Goal: Task Accomplishment & Management: Use online tool/utility

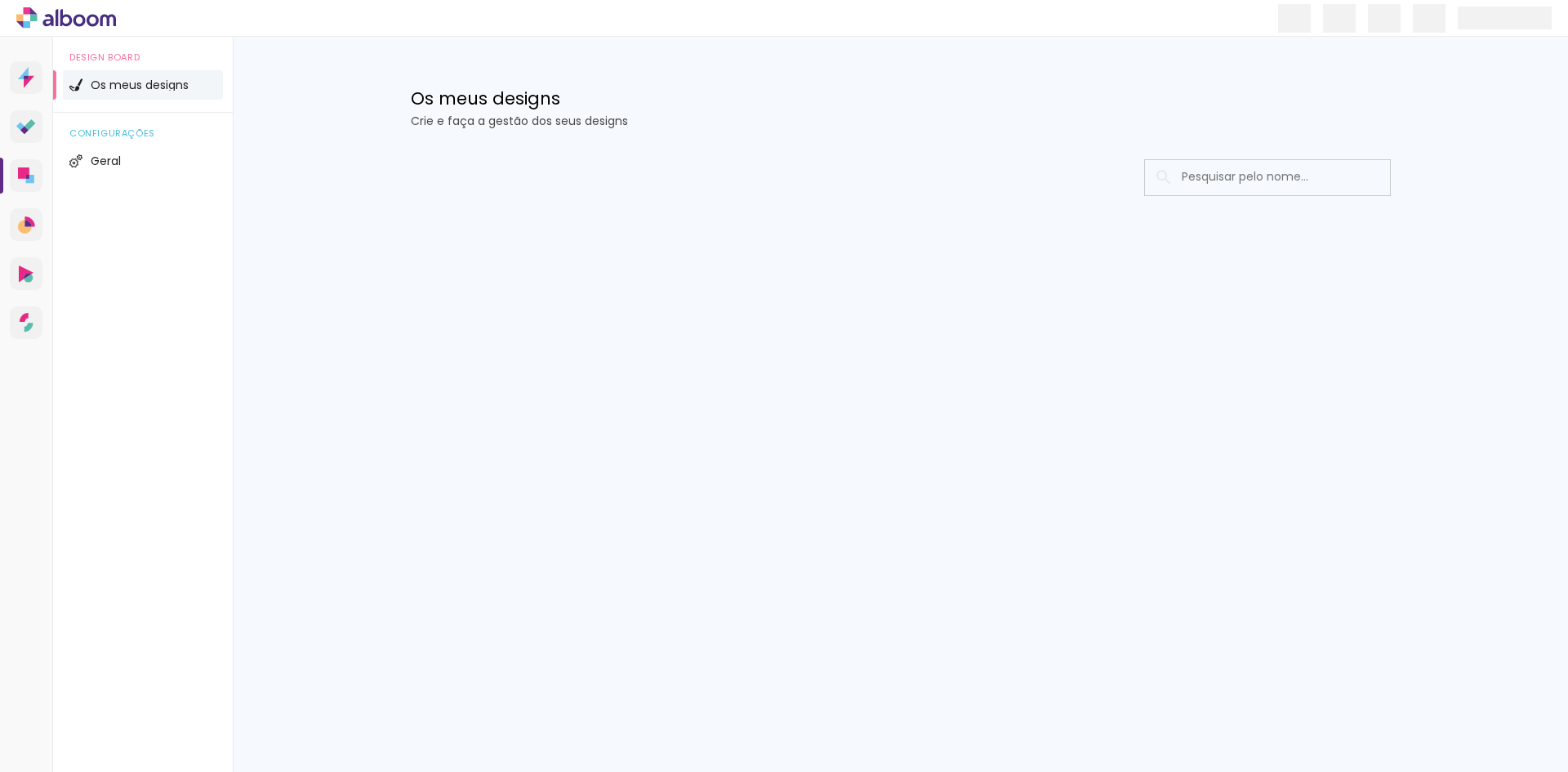
type input "Todas as fotos"
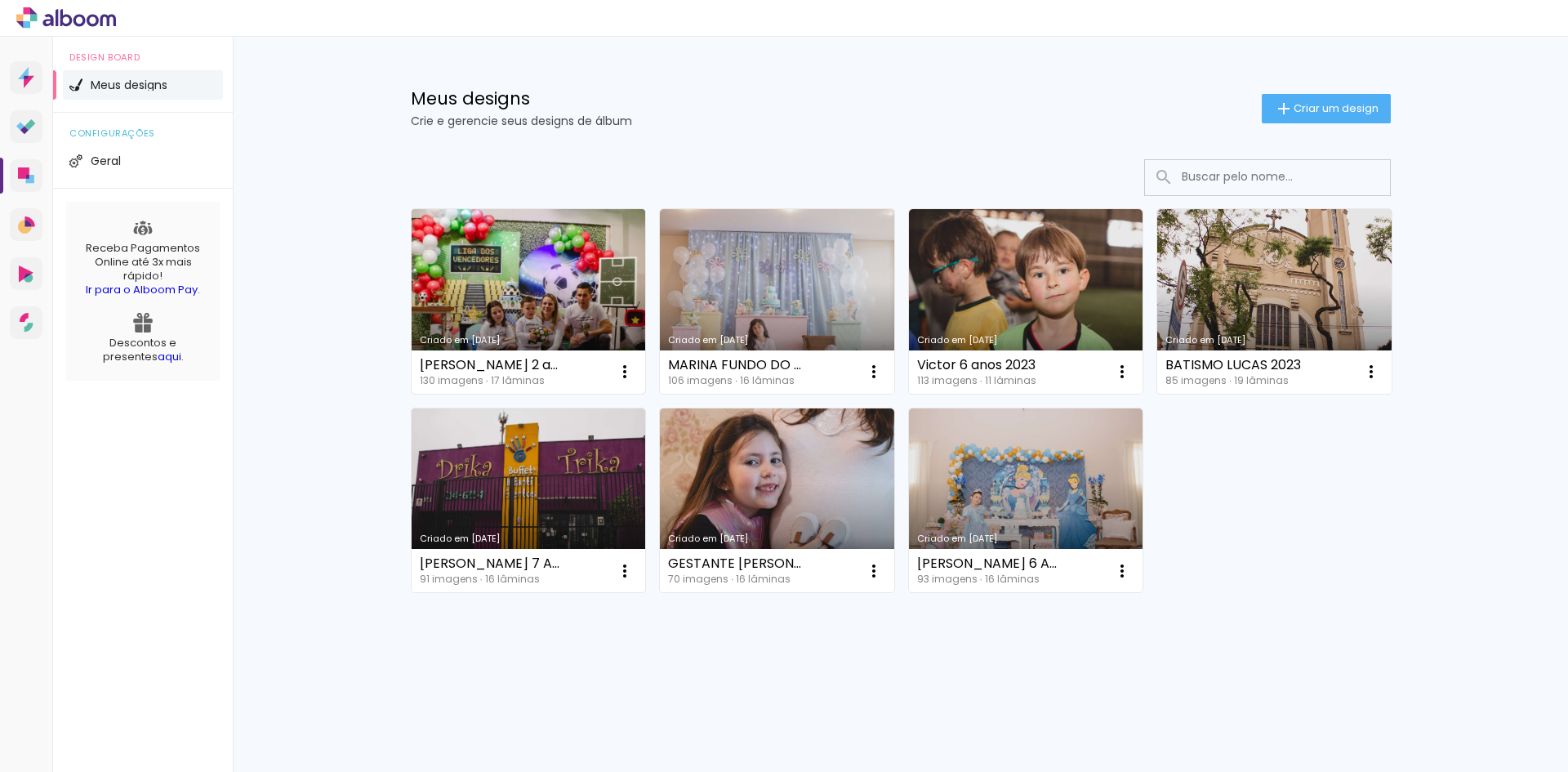
click at [525, 285] on link "Criado em [DATE]" at bounding box center [529, 302] width 235 height 185
